Goal: Communication & Community: Connect with others

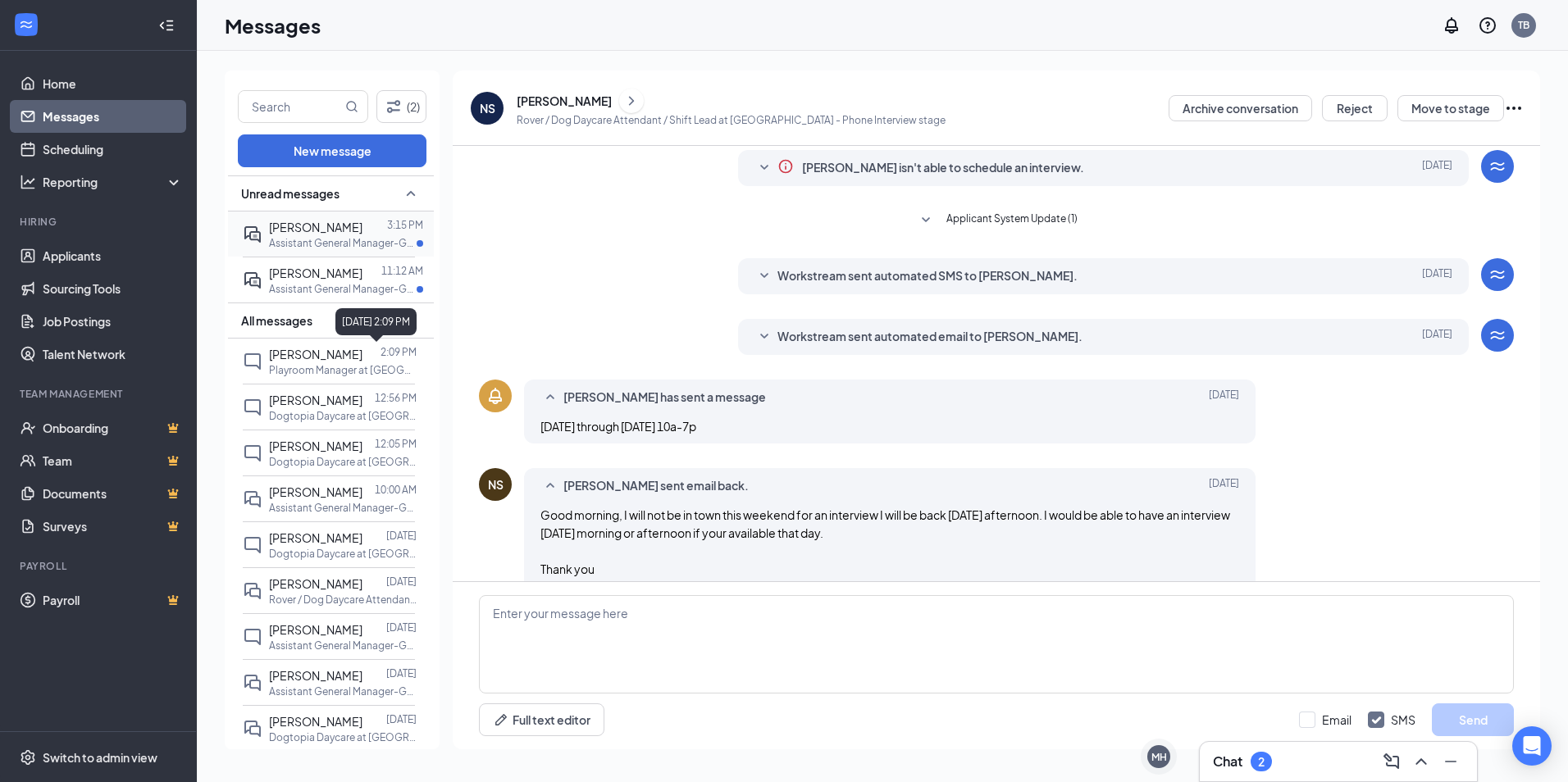
scroll to position [109, 0]
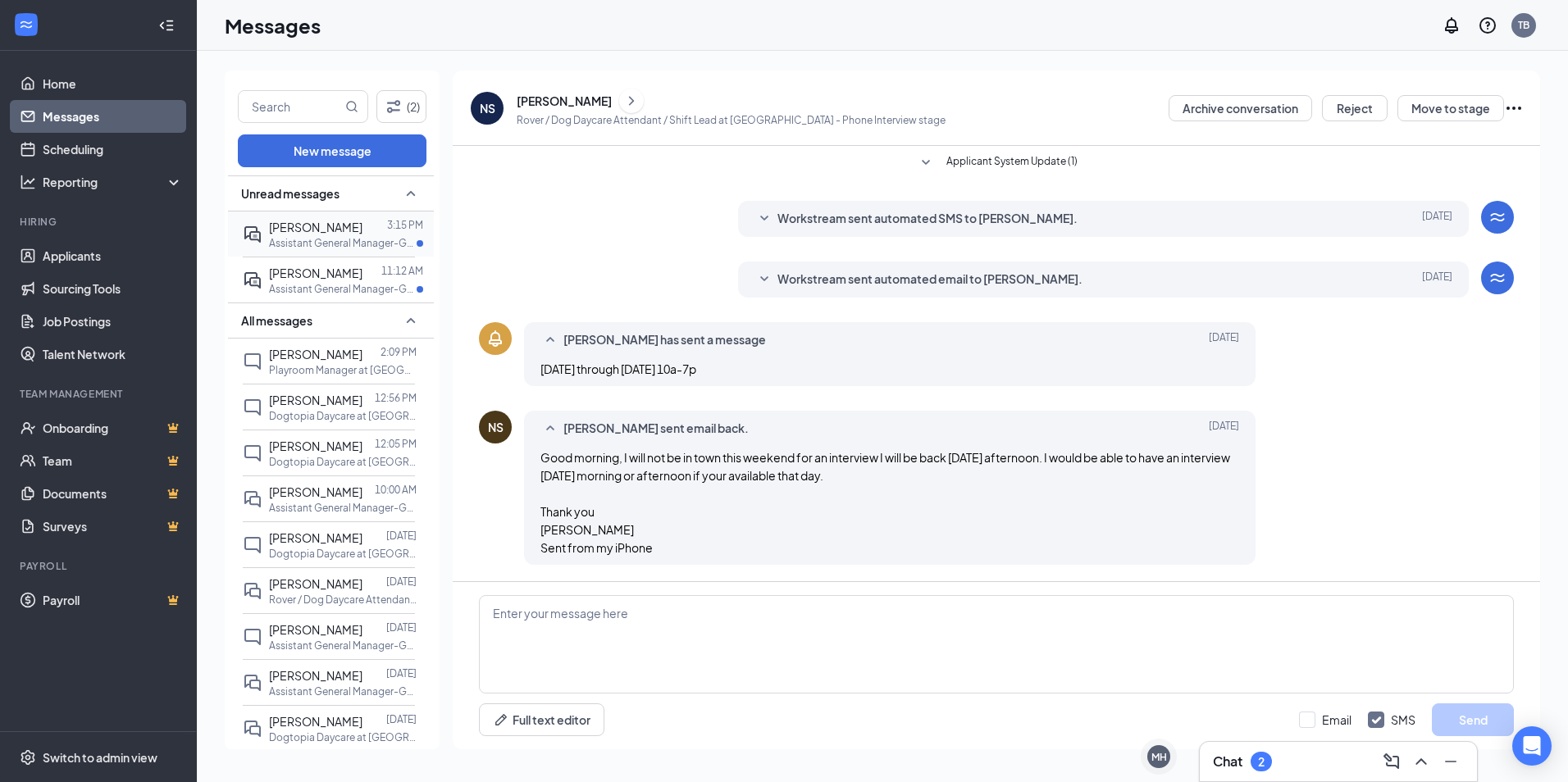
click at [306, 244] on p "Assistant General Manager-Gainvesville at [GEOGRAPHIC_DATA]" at bounding box center [342, 243] width 148 height 14
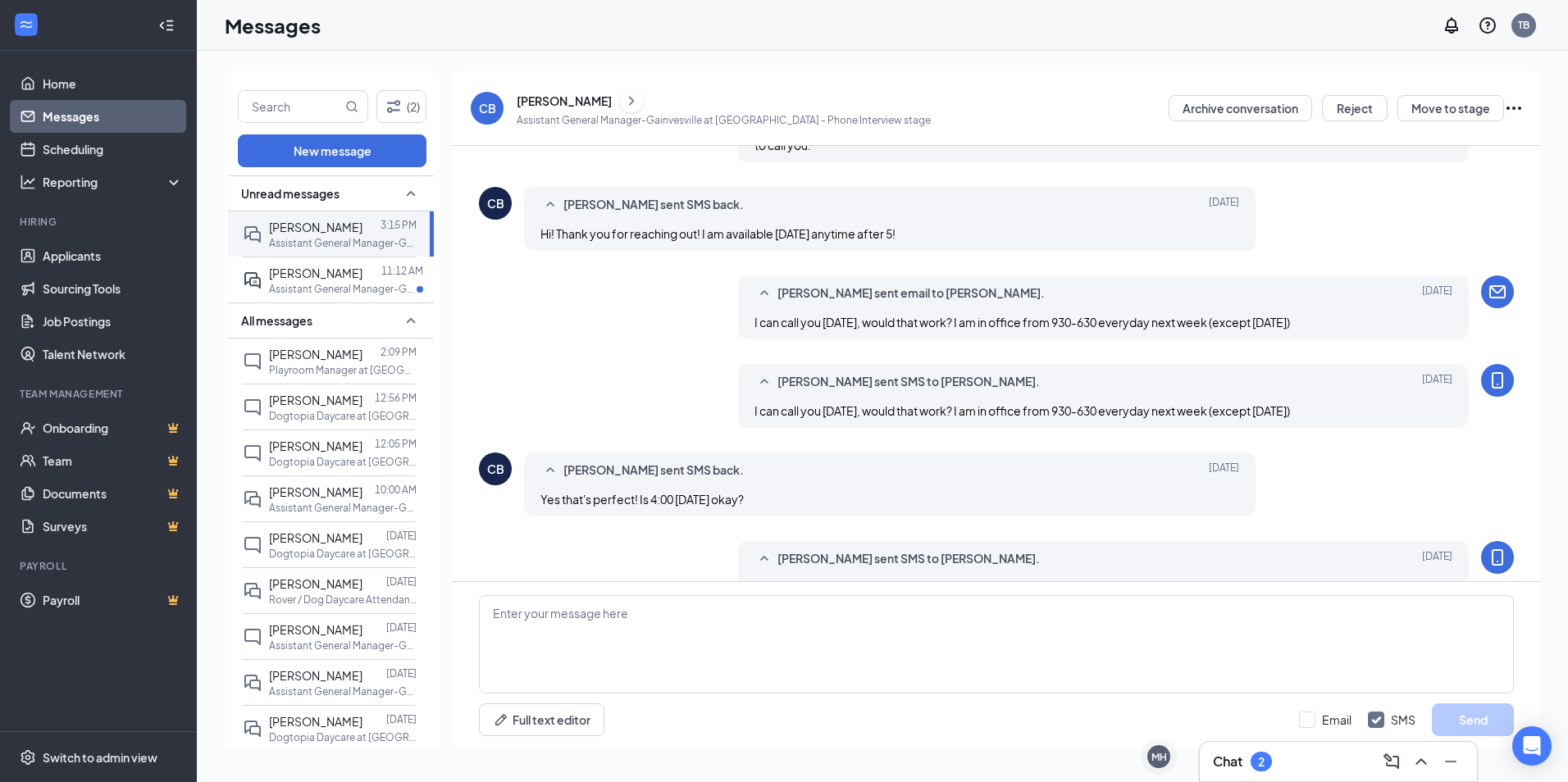
scroll to position [538, 0]
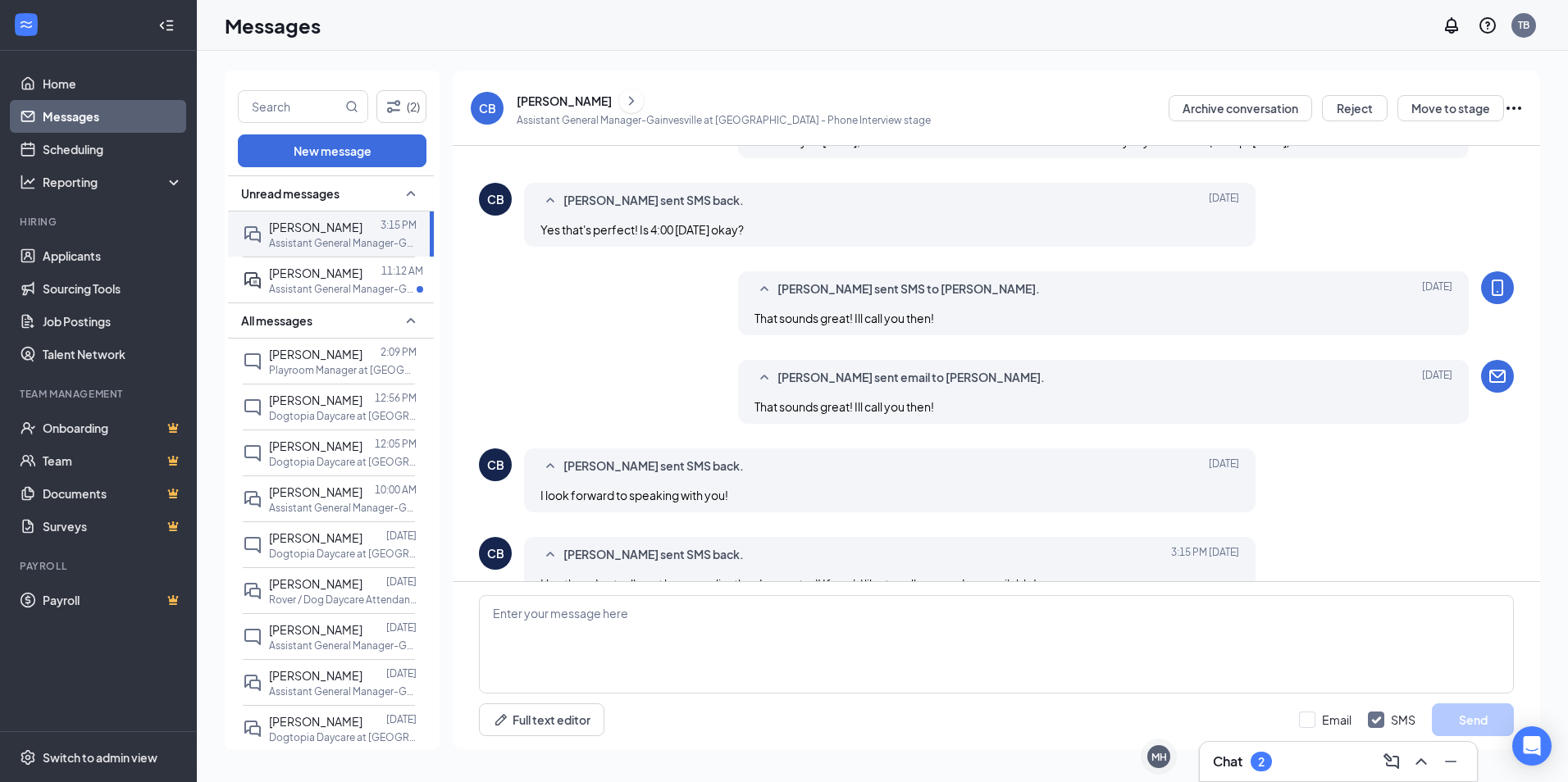
click at [623, 94] on icon "ChevronRight" at bounding box center [632, 101] width 17 height 20
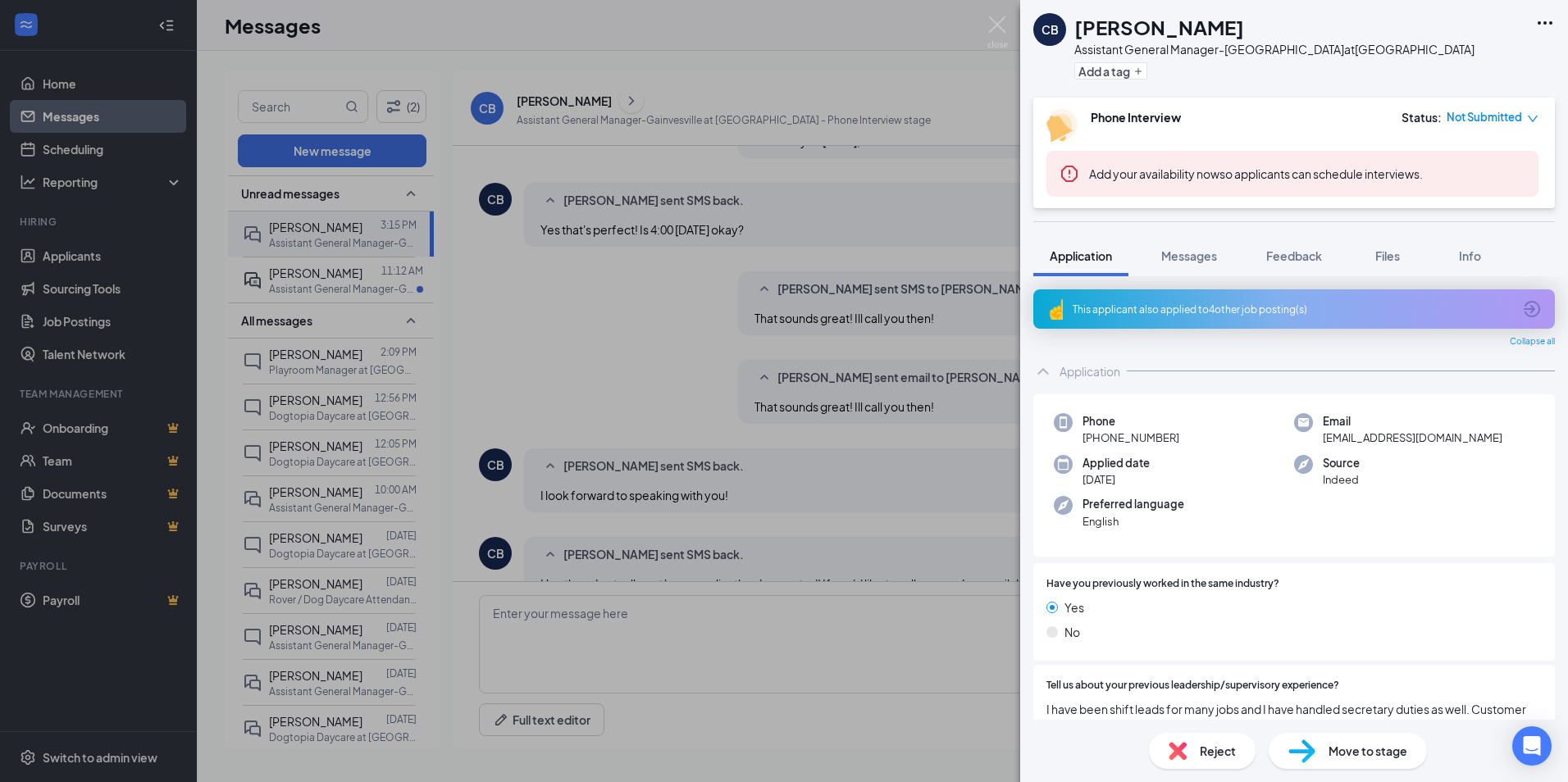
click at [1109, 437] on span "[PHONE_NUMBER]" at bounding box center [1130, 437] width 97 height 17
drag, startPoint x: 1181, startPoint y: 432, endPoint x: 1094, endPoint y: 438, distance: 87.2
click at [1094, 438] on div "Phone [PHONE_NUMBER]" at bounding box center [1174, 430] width 240 height 34
drag, startPoint x: 1094, startPoint y: 438, endPoint x: 1120, endPoint y: 438, distance: 26.0
copy span "[PHONE_NUMBER]"
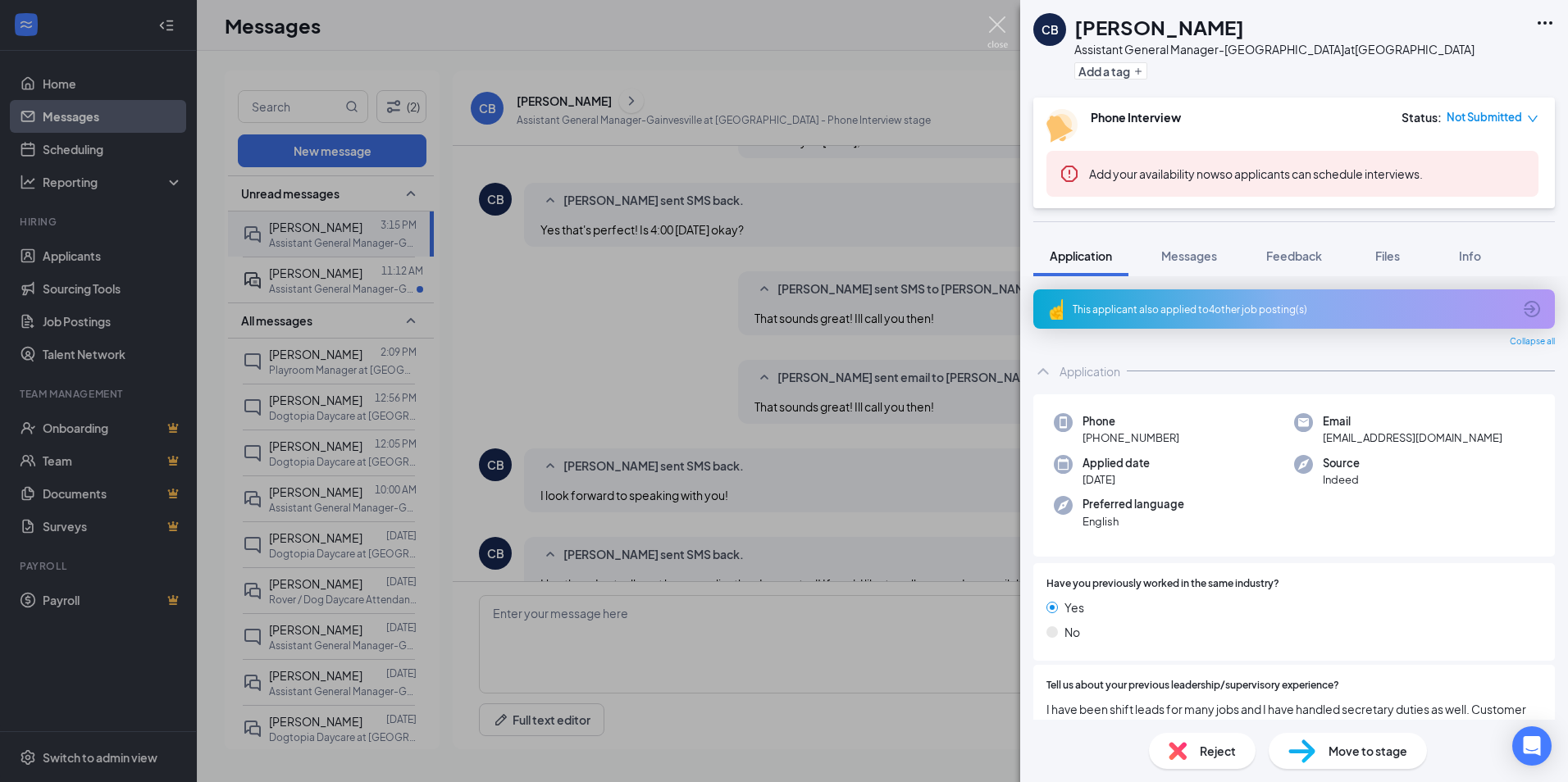
click at [990, 17] on img at bounding box center [997, 32] width 21 height 32
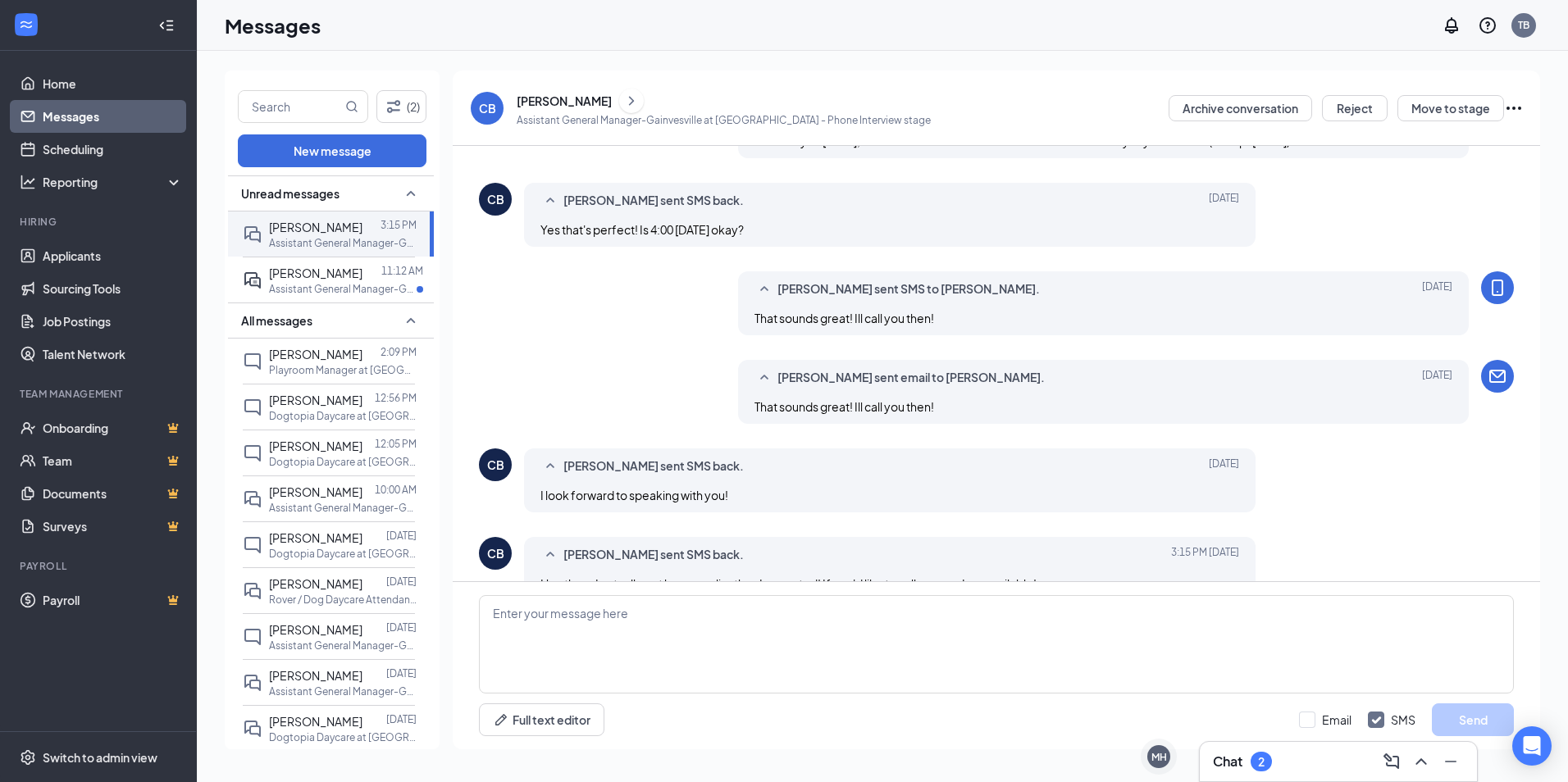
click at [554, 94] on div "[PERSON_NAME]" at bounding box center [564, 101] width 95 height 17
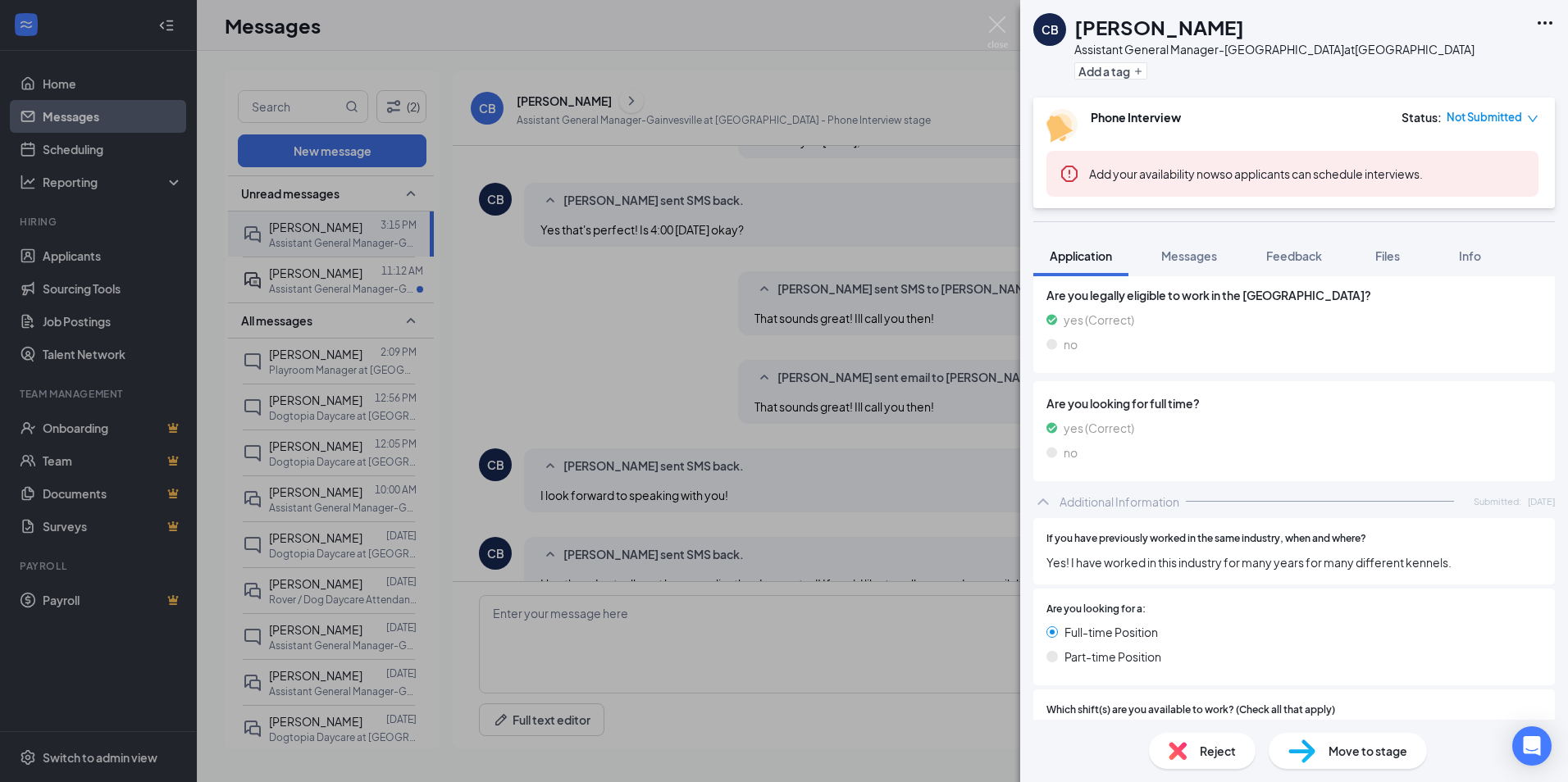
scroll to position [655, 0]
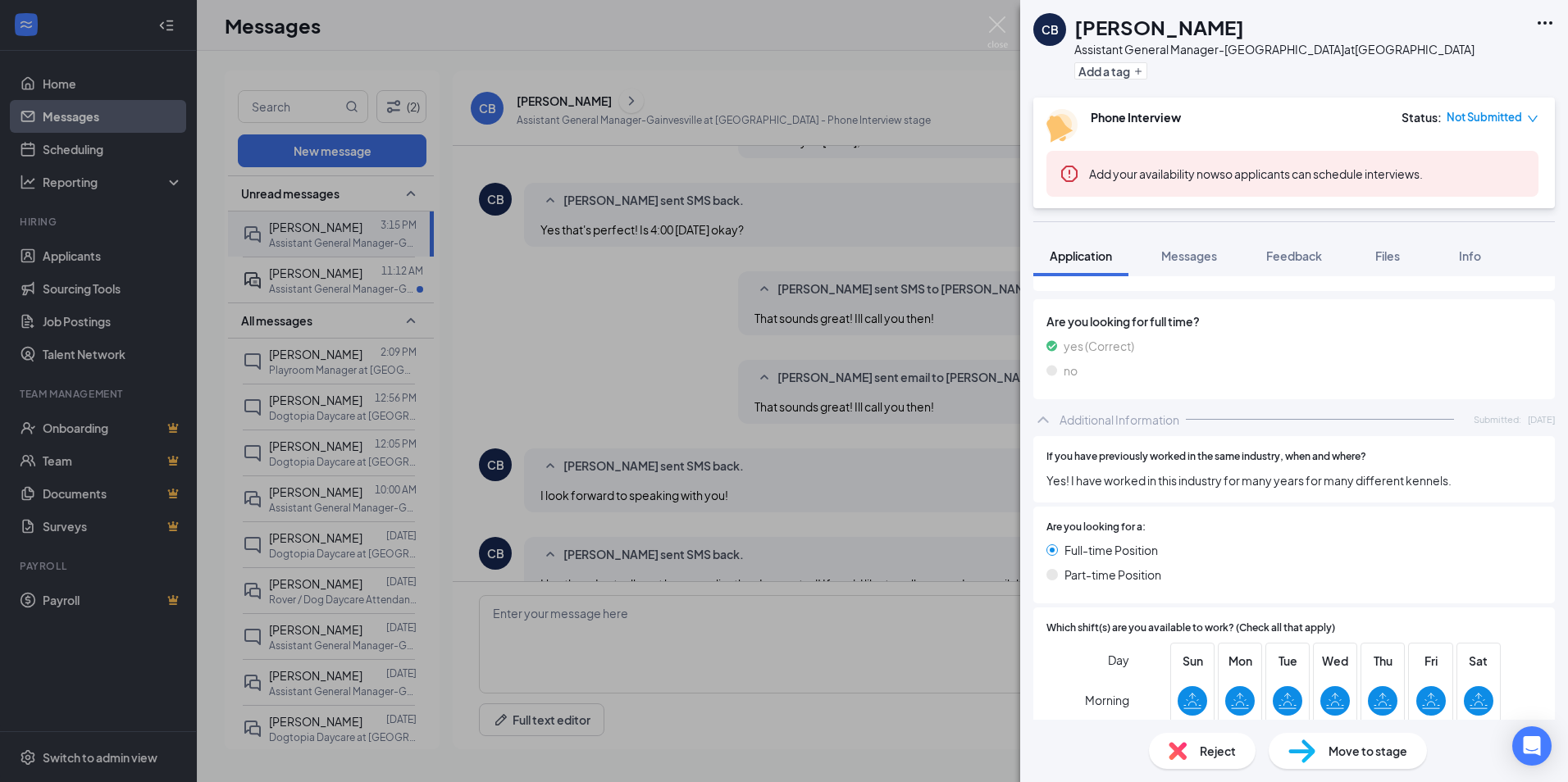
click at [997, 14] on div "CB [PERSON_NAME] Assistant General Manager-Gainvesville at [GEOGRAPHIC_DATA] Ad…" at bounding box center [784, 391] width 1568 height 782
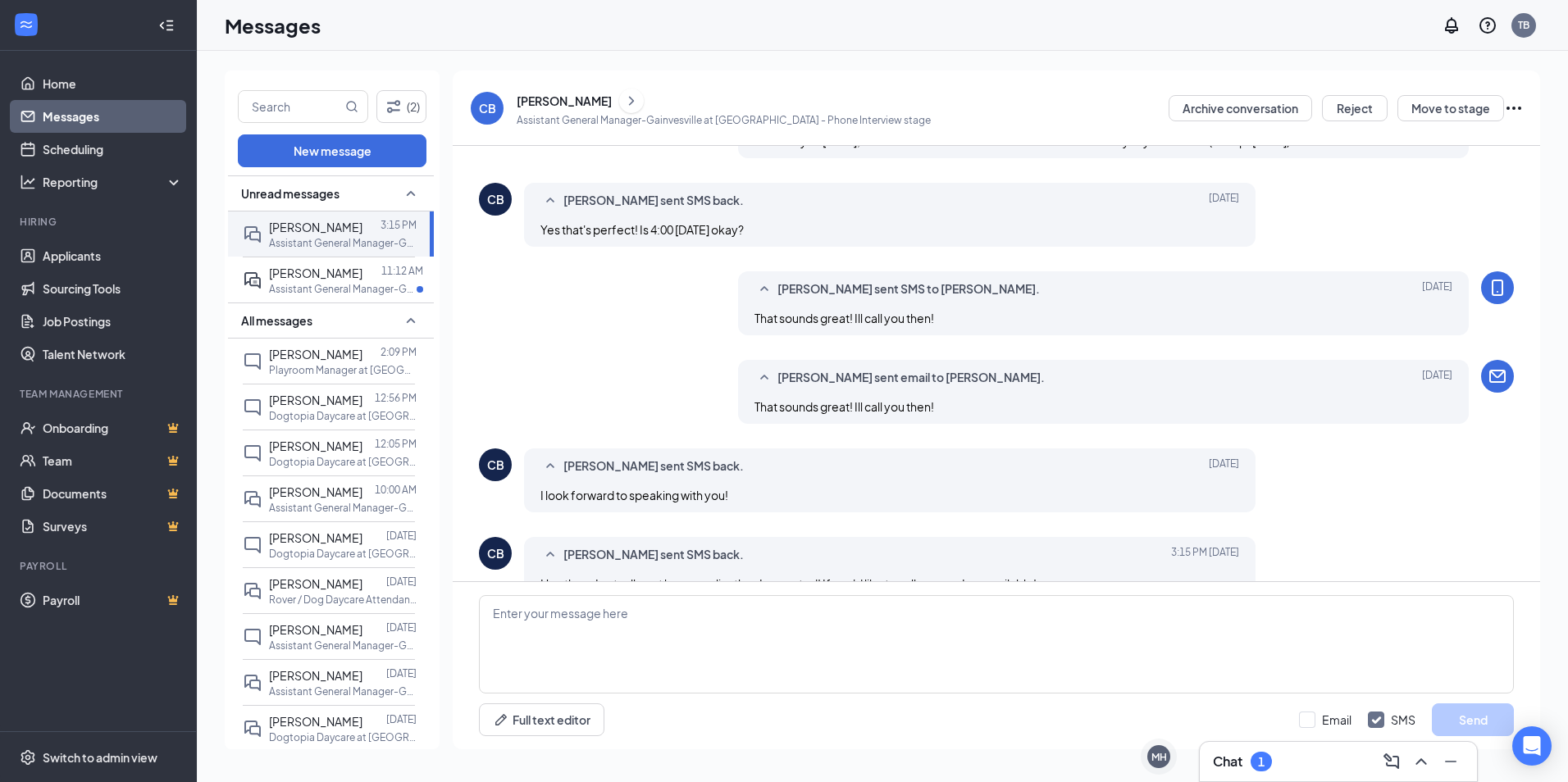
click at [993, 27] on div "Messages TB" at bounding box center [882, 25] width 1371 height 51
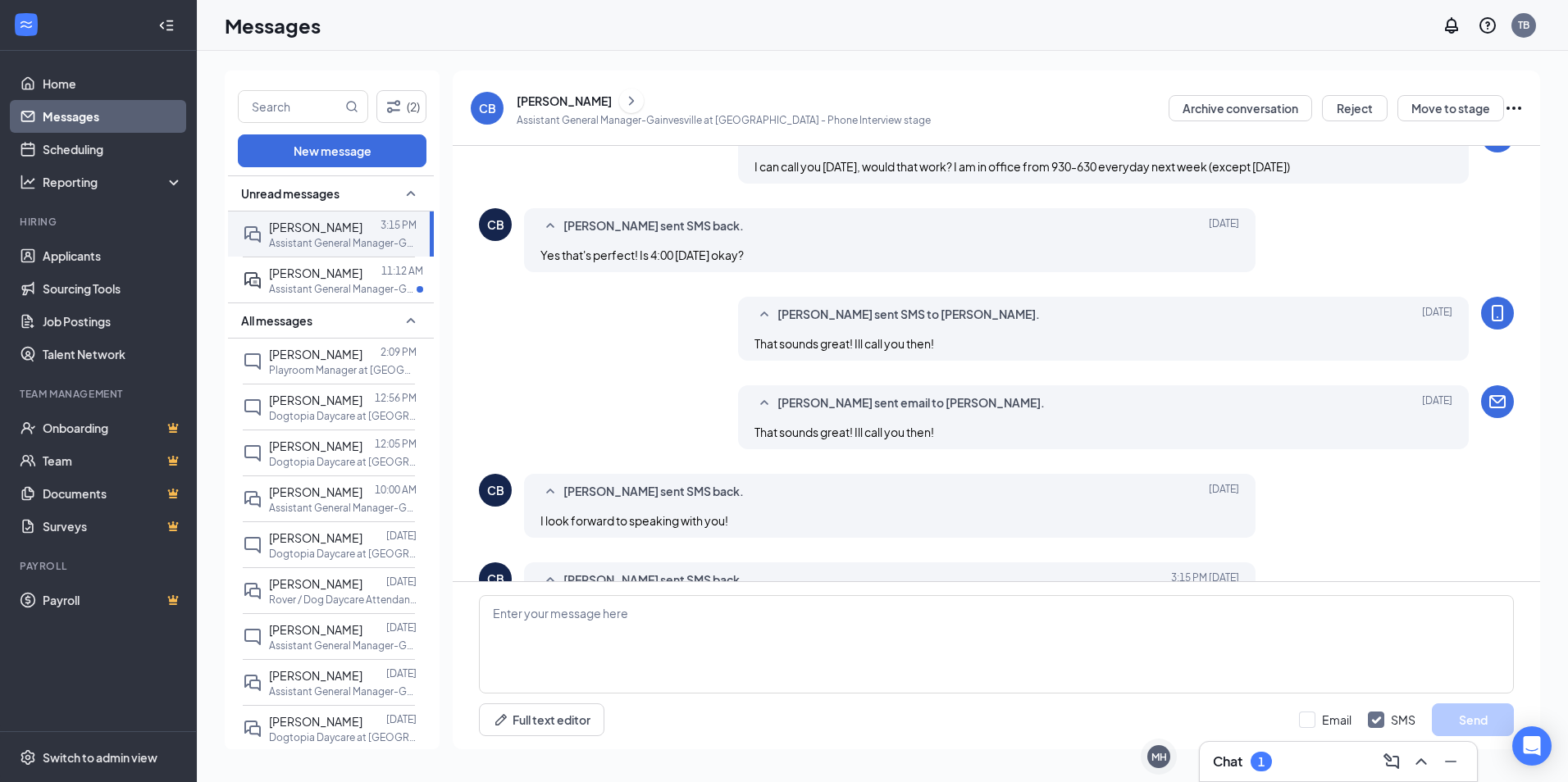
scroll to position [538, 0]
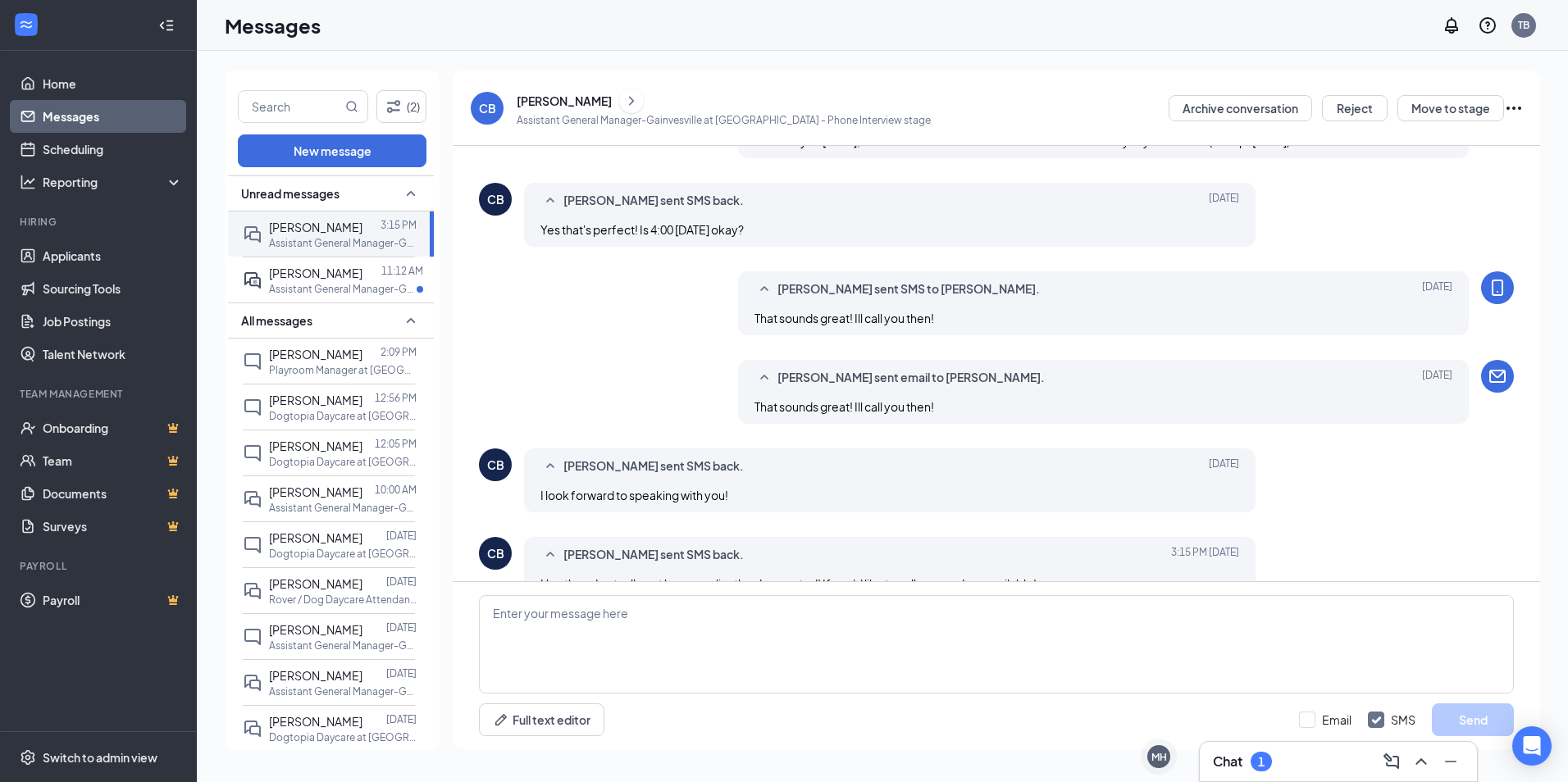
click at [530, 94] on div "[PERSON_NAME]" at bounding box center [564, 101] width 95 height 17
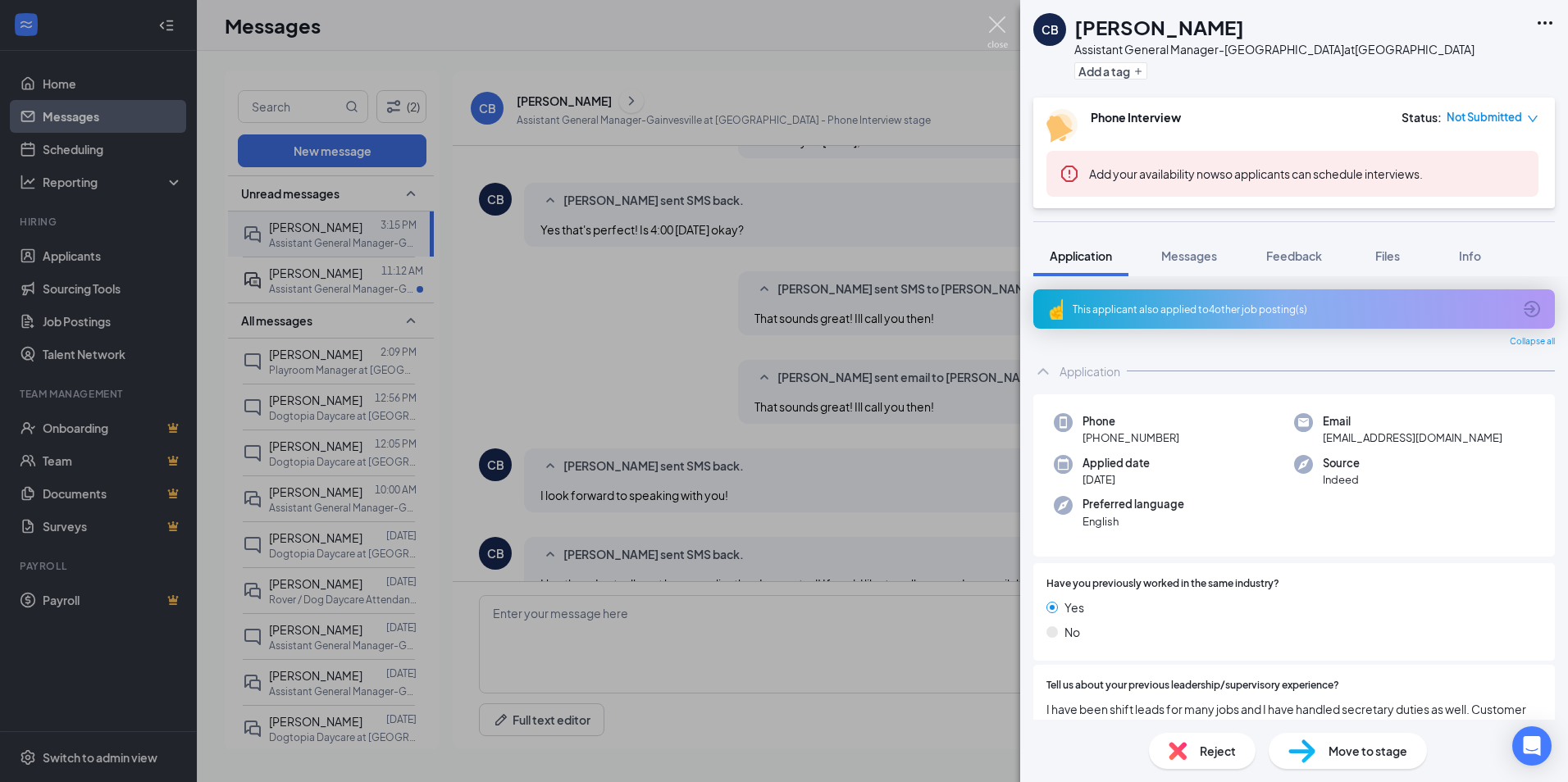
click at [1001, 18] on img at bounding box center [997, 32] width 21 height 32
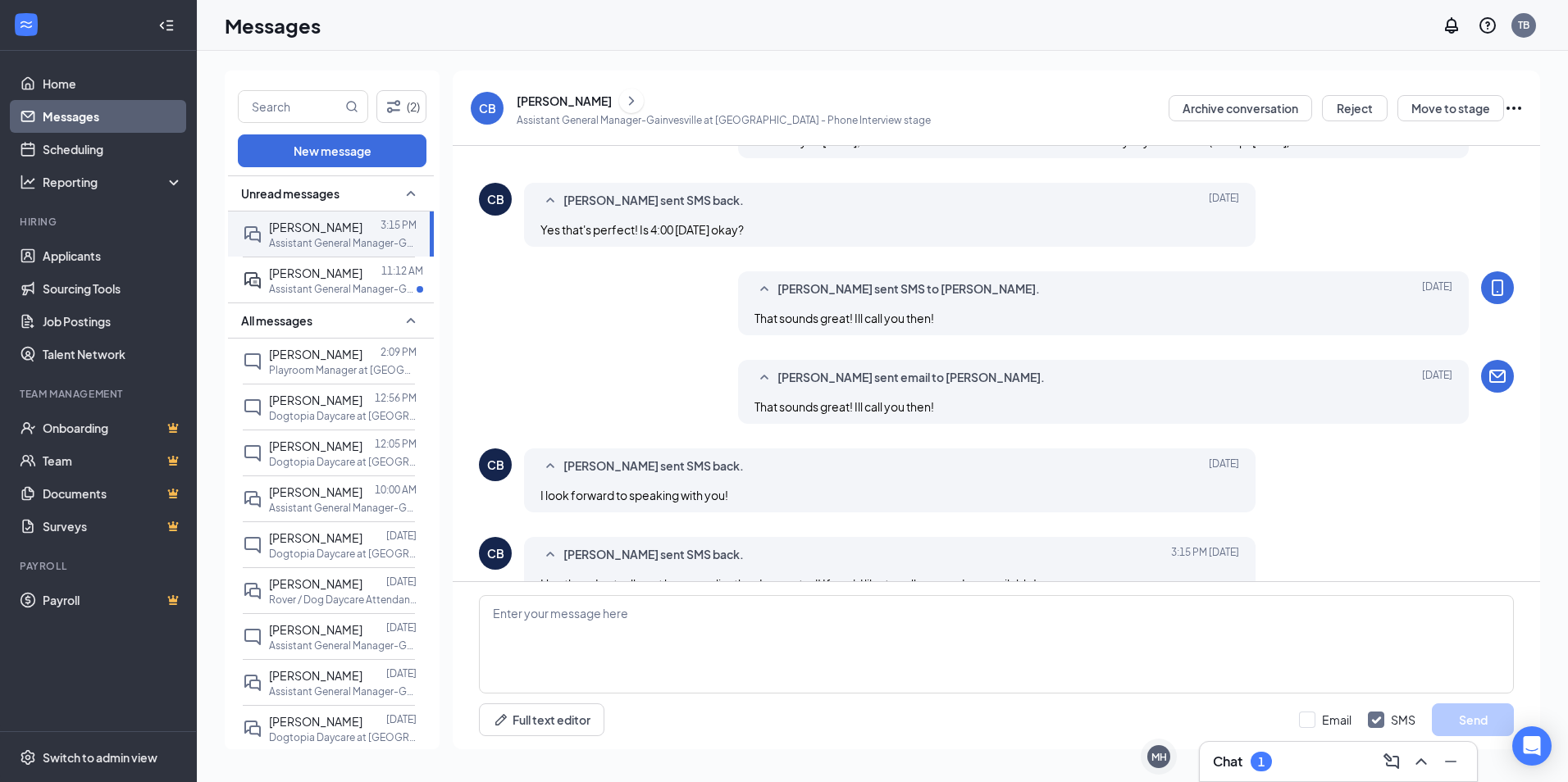
click at [1184, 45] on div "Messages TB" at bounding box center [882, 25] width 1371 height 51
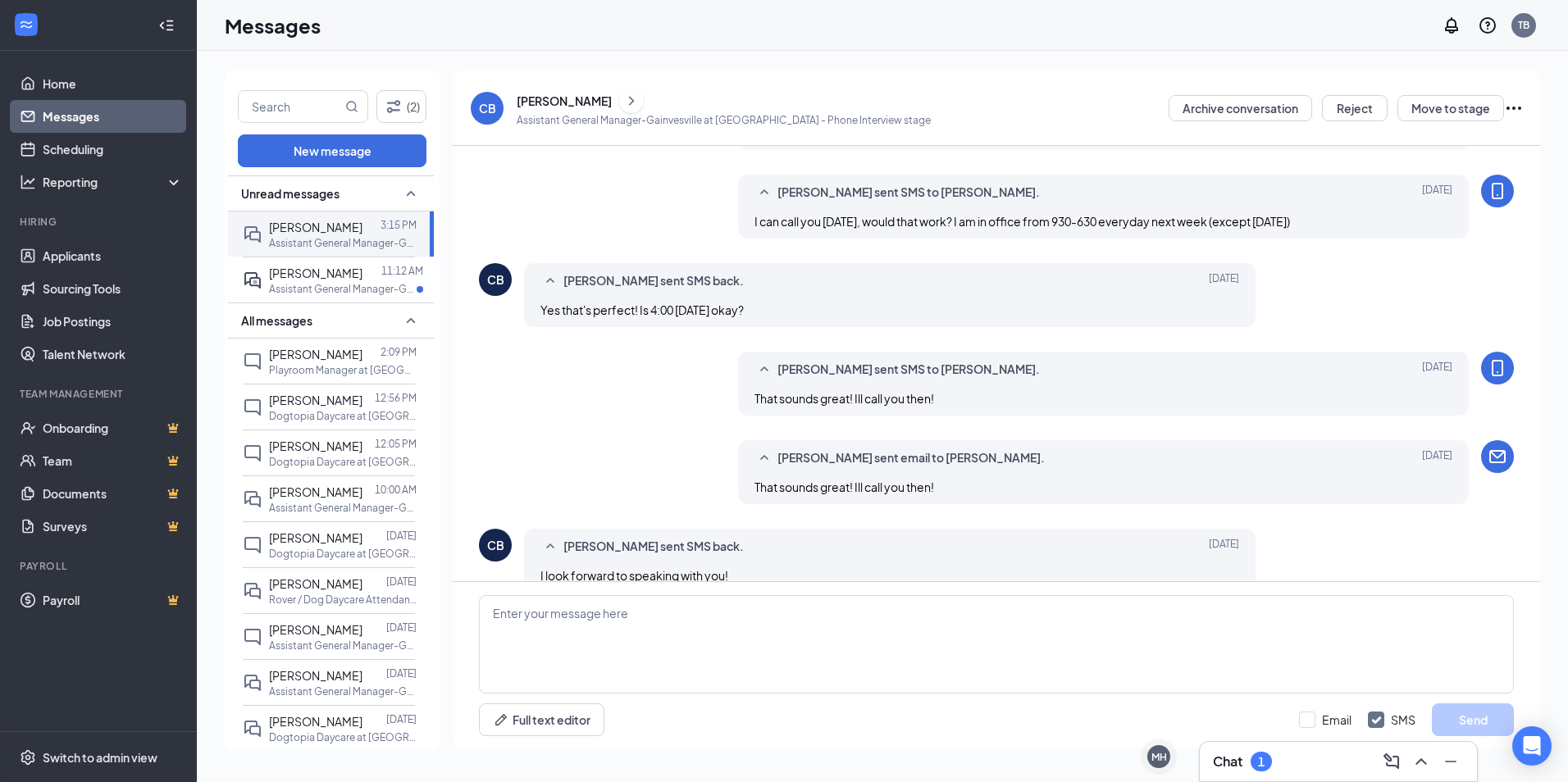
scroll to position [456, 0]
drag, startPoint x: 282, startPoint y: 302, endPoint x: 283, endPoint y: 292, distance: 10.0
click at [282, 302] on div "All messages" at bounding box center [331, 321] width 206 height 36
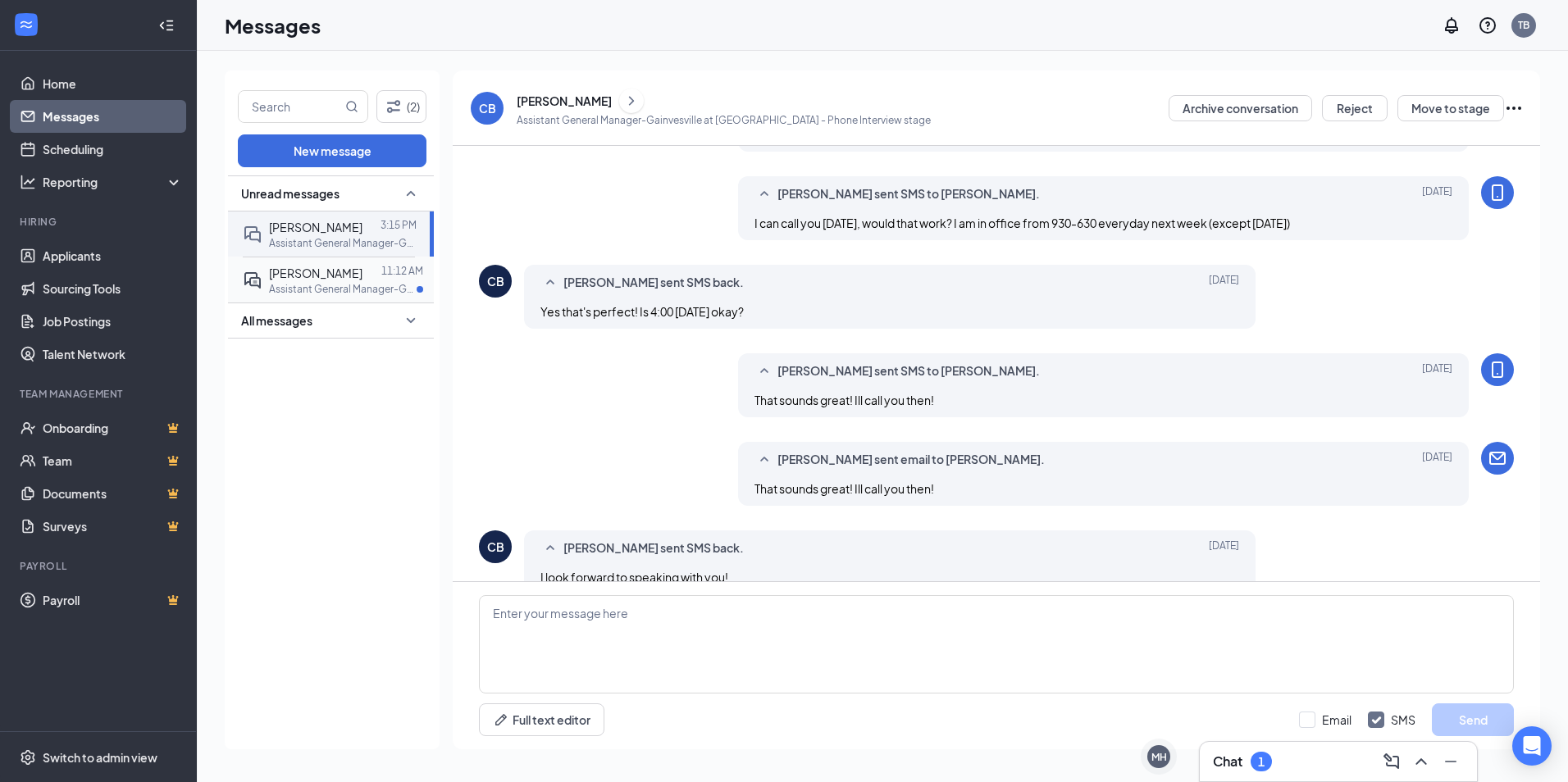
click at [284, 292] on p "Assistant General Manager-Gainvesville at [GEOGRAPHIC_DATA]" at bounding box center [342, 288] width 148 height 14
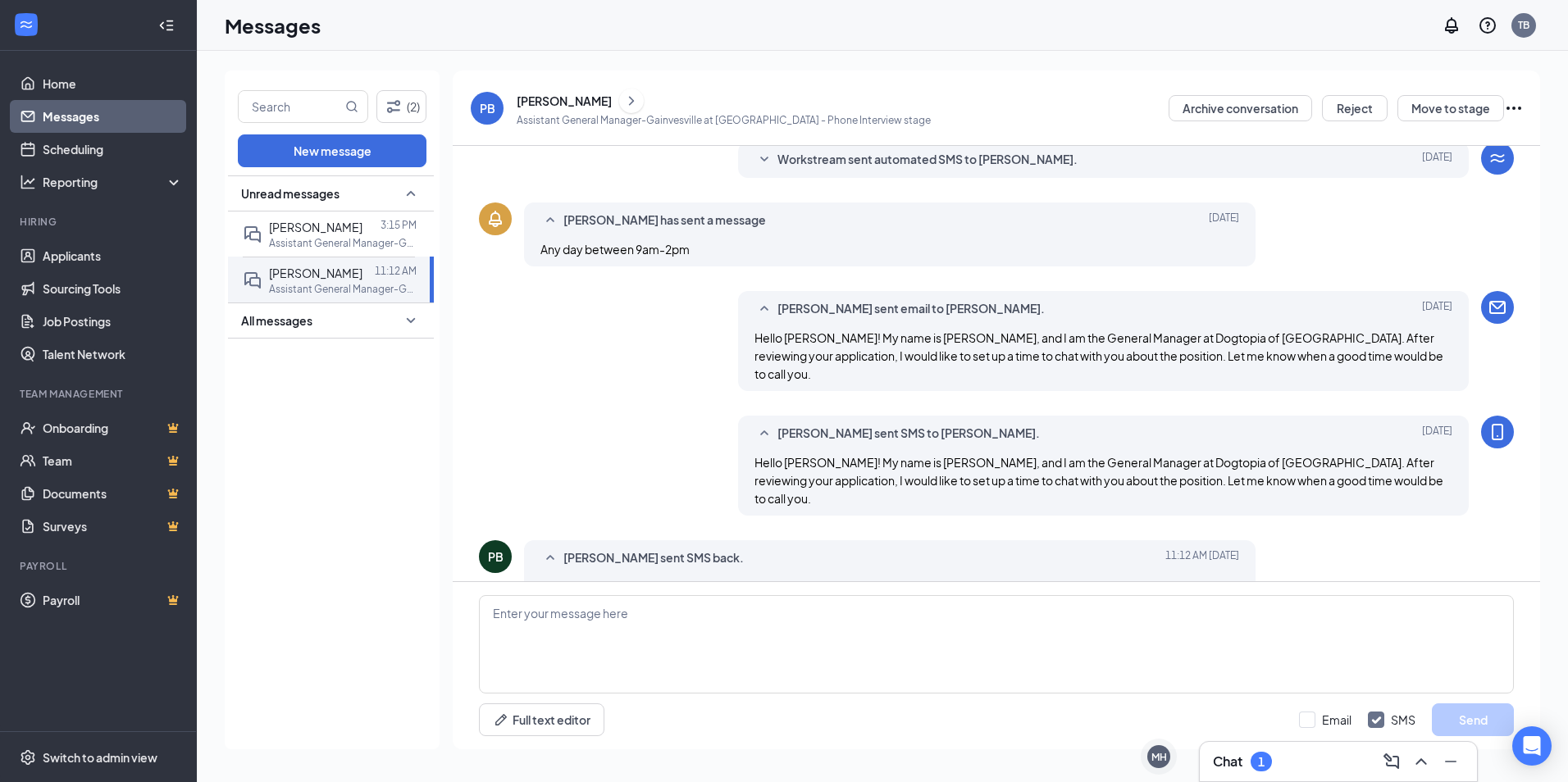
scroll to position [297, 0]
click at [270, 326] on span "All messages" at bounding box center [277, 321] width 71 height 17
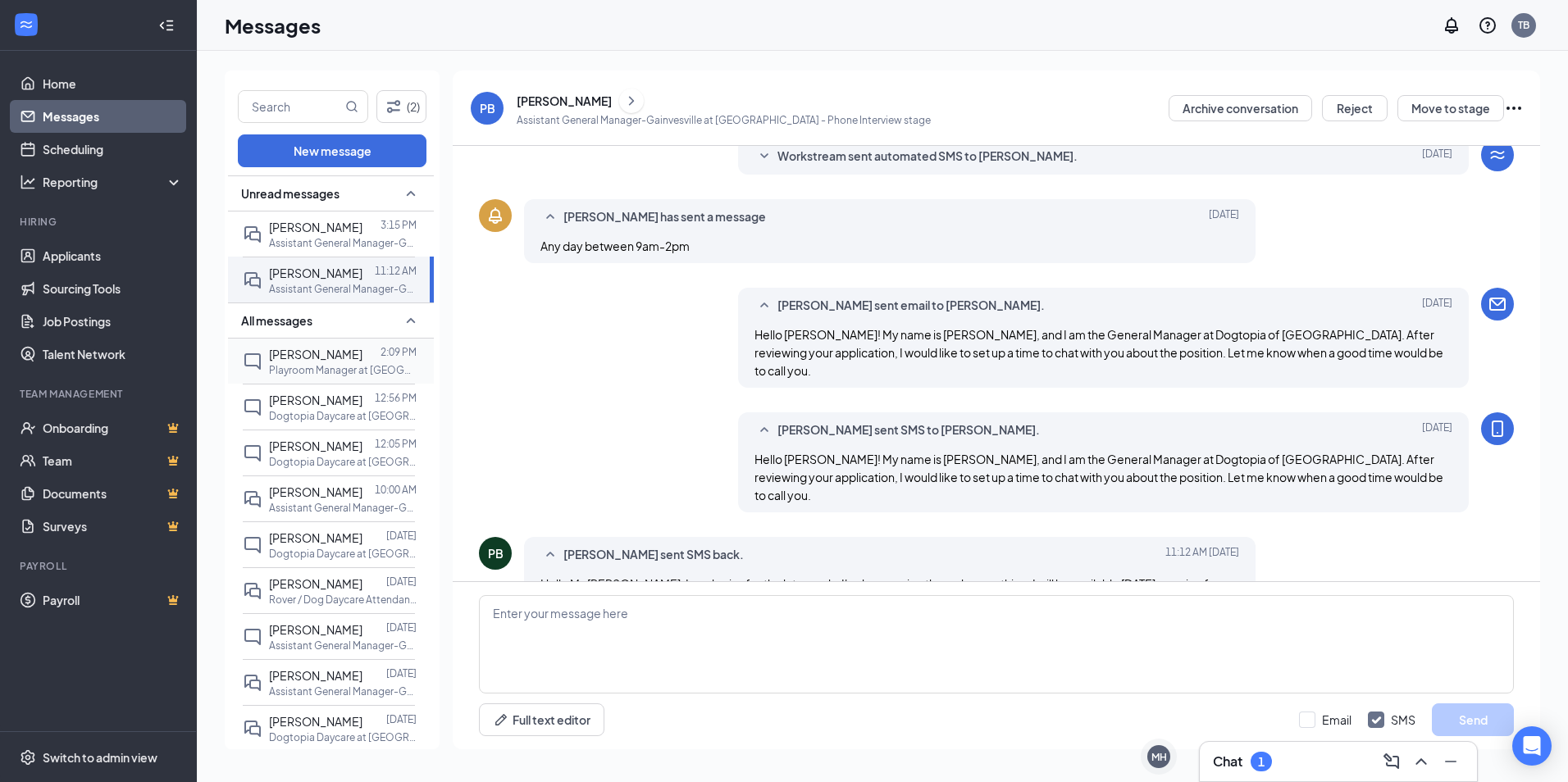
drag, startPoint x: 263, startPoint y: 321, endPoint x: 312, endPoint y: 364, distance: 65.2
click at [312, 364] on p "Playroom Manager at [GEOGRAPHIC_DATA]" at bounding box center [342, 369] width 148 height 14
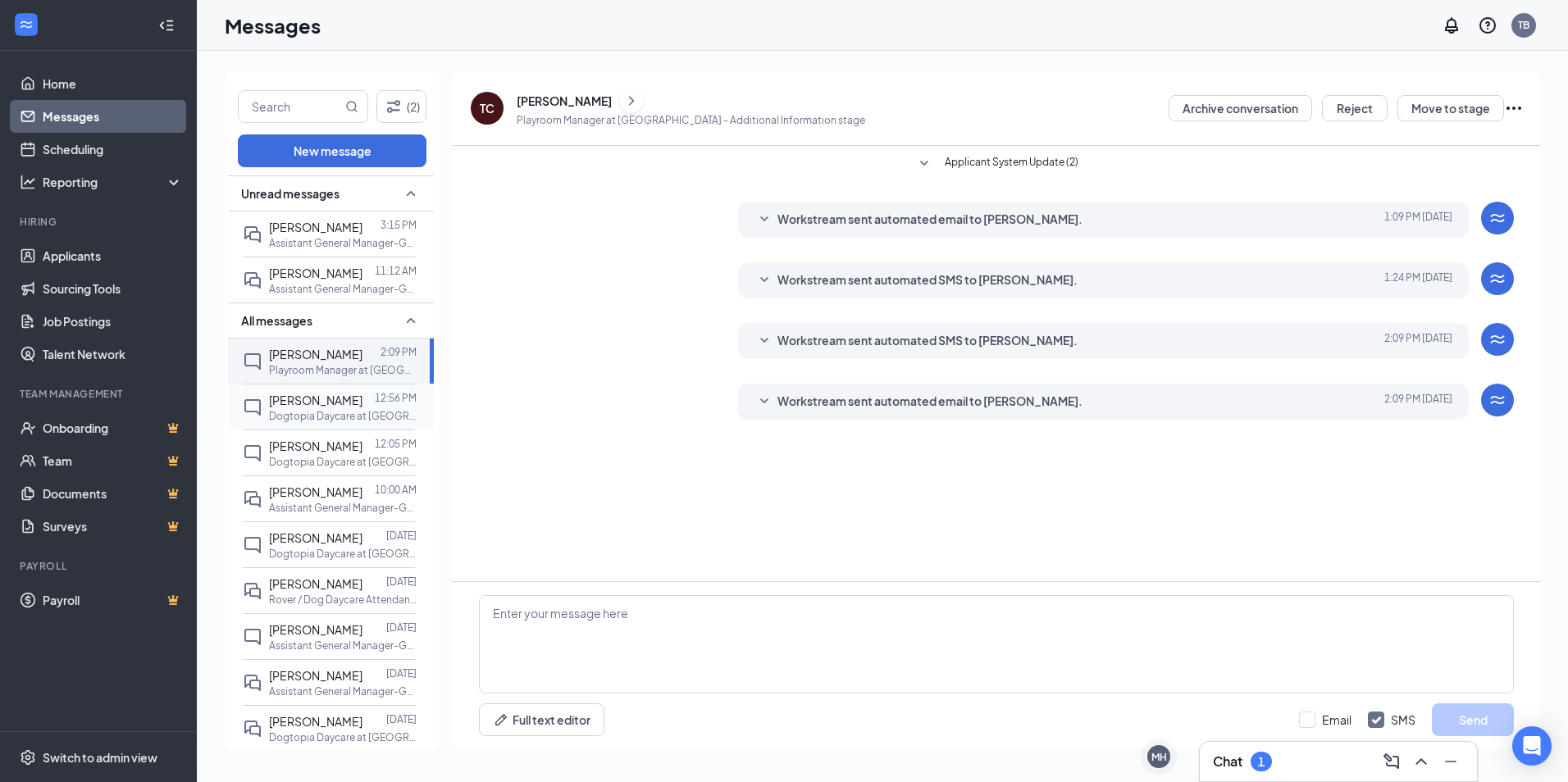
click at [310, 420] on p "Dogtopia Daycare at [GEOGRAPHIC_DATA]" at bounding box center [342, 416] width 148 height 14
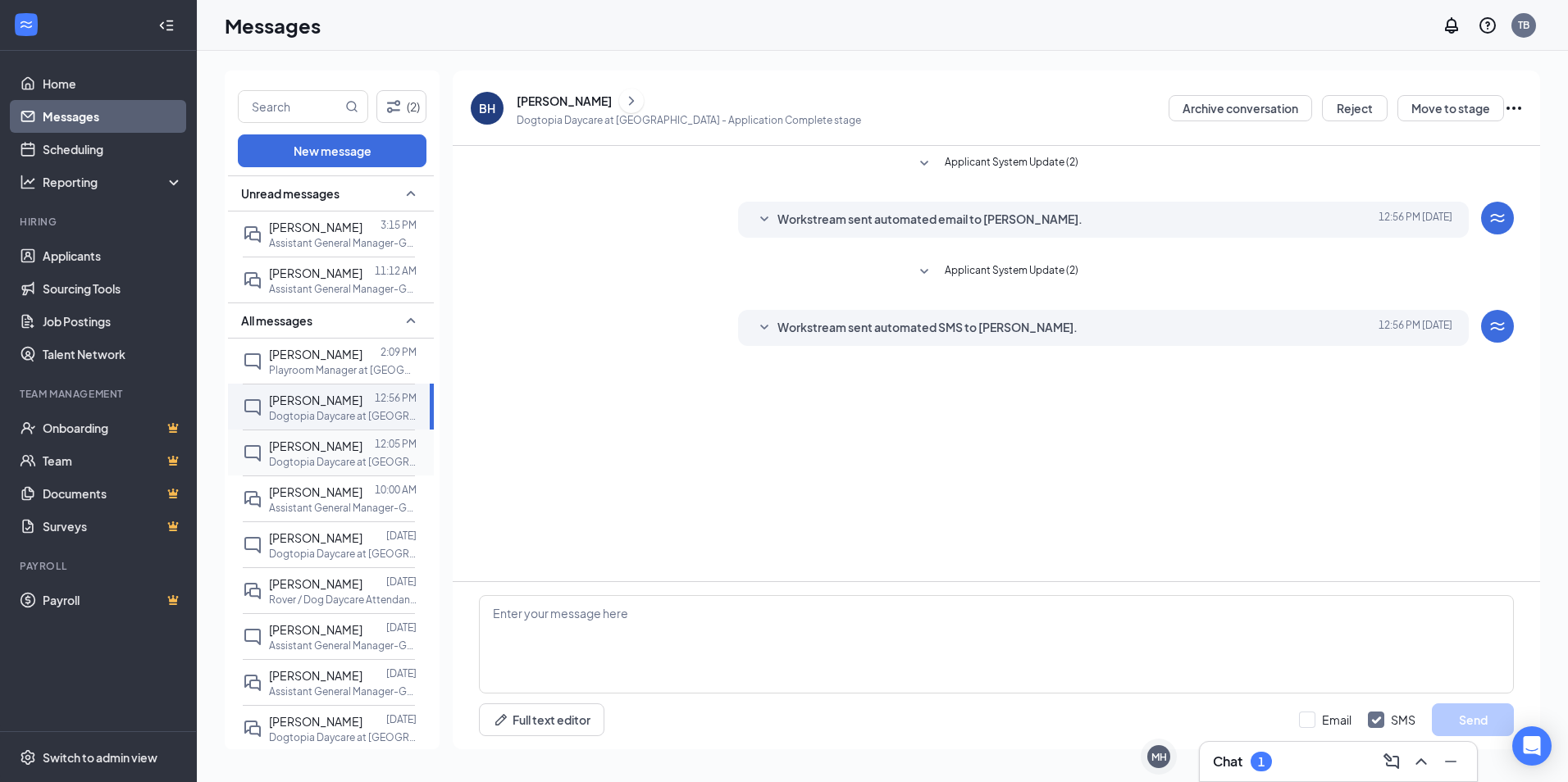
click at [301, 469] on p "Dogtopia Daycare at [GEOGRAPHIC_DATA]" at bounding box center [342, 461] width 148 height 14
click at [279, 514] on p "Assistant General Manager-Gainvesville at [GEOGRAPHIC_DATA]" at bounding box center [342, 507] width 148 height 14
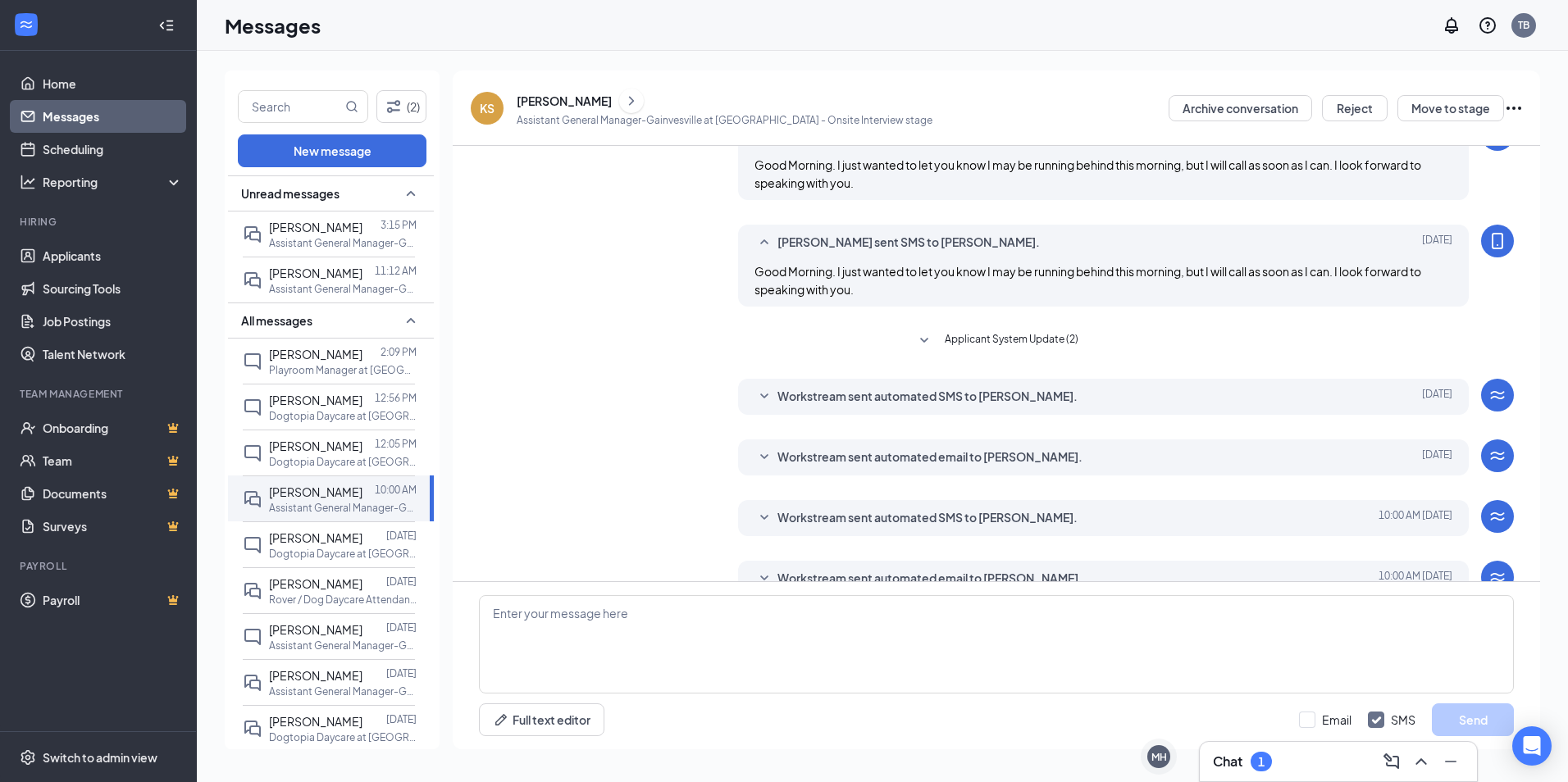
scroll to position [297, 0]
